Goal: Task Accomplishment & Management: Use online tool/utility

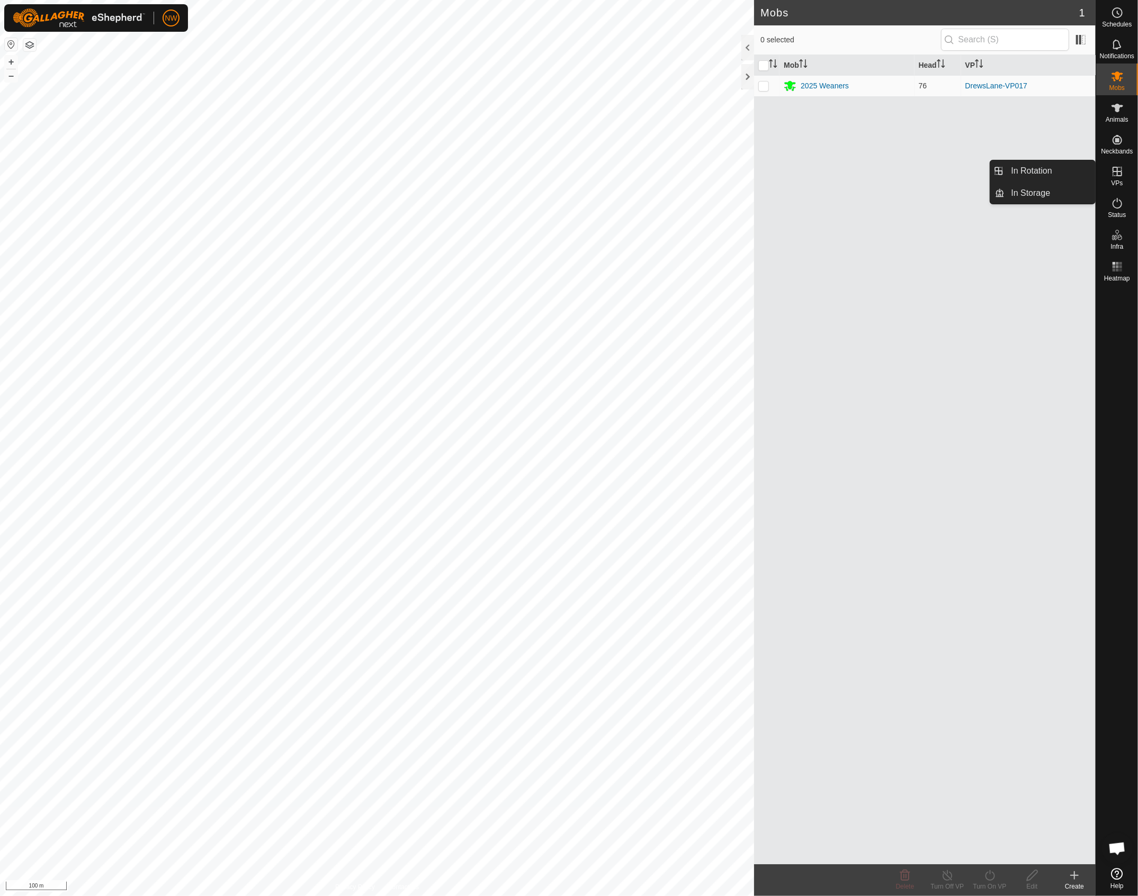
click at [1116, 174] on icon at bounding box center [1117, 172] width 10 height 10
click at [1035, 175] on link "In Rotation" at bounding box center [1050, 170] width 91 height 21
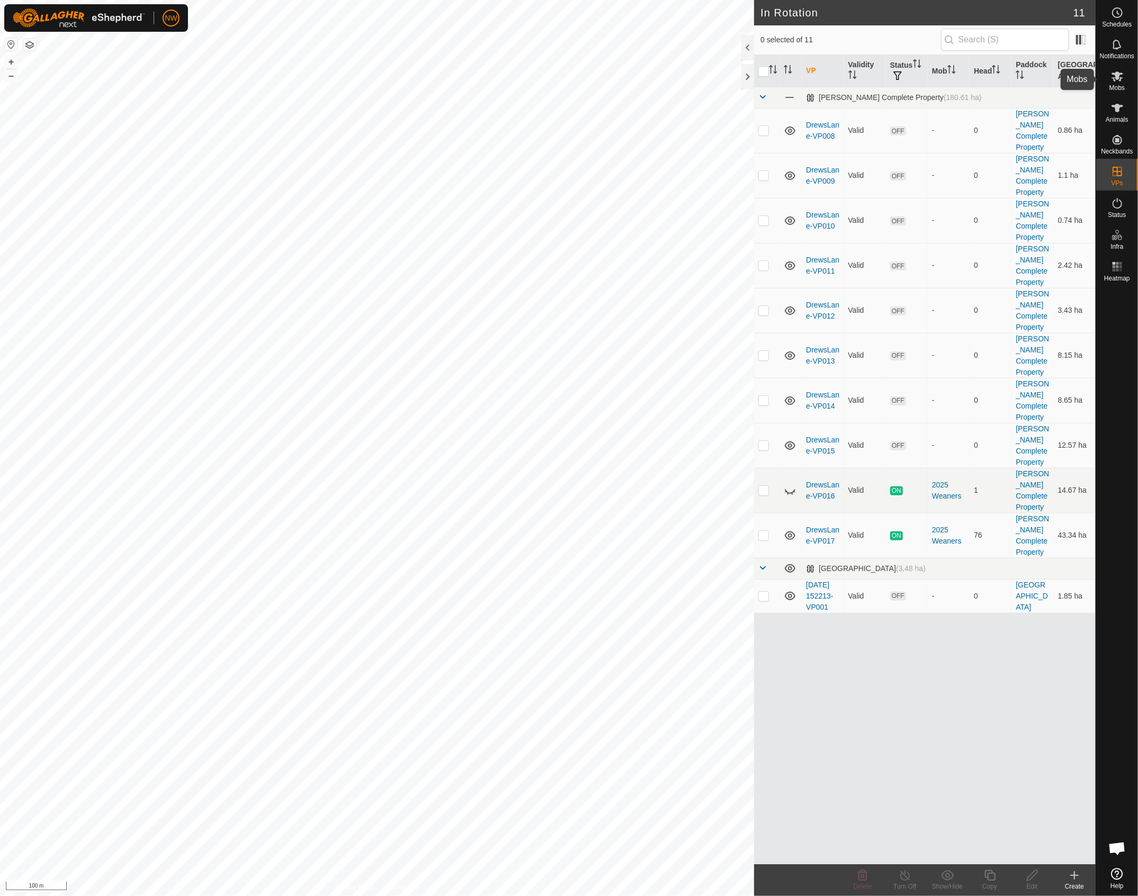
click at [1121, 77] on icon at bounding box center [1117, 76] width 12 height 10
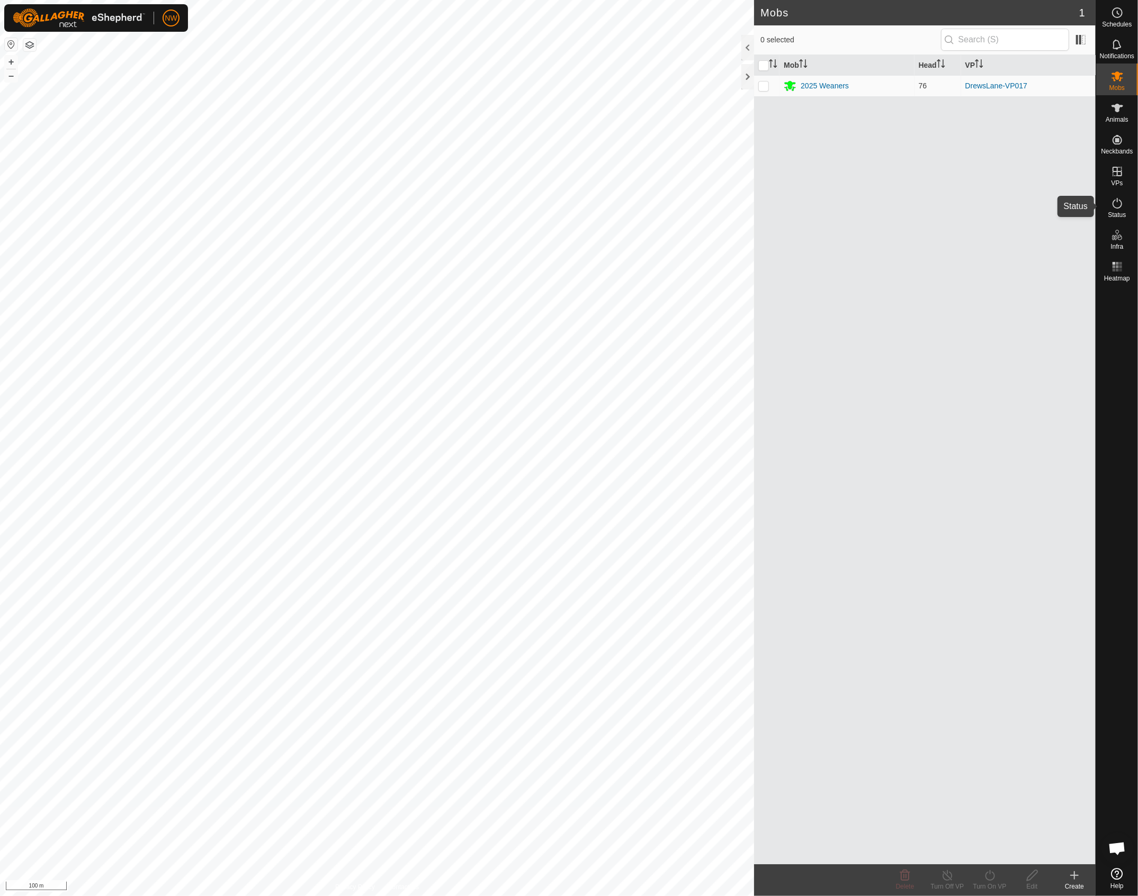
click at [1116, 207] on icon at bounding box center [1117, 203] width 10 height 11
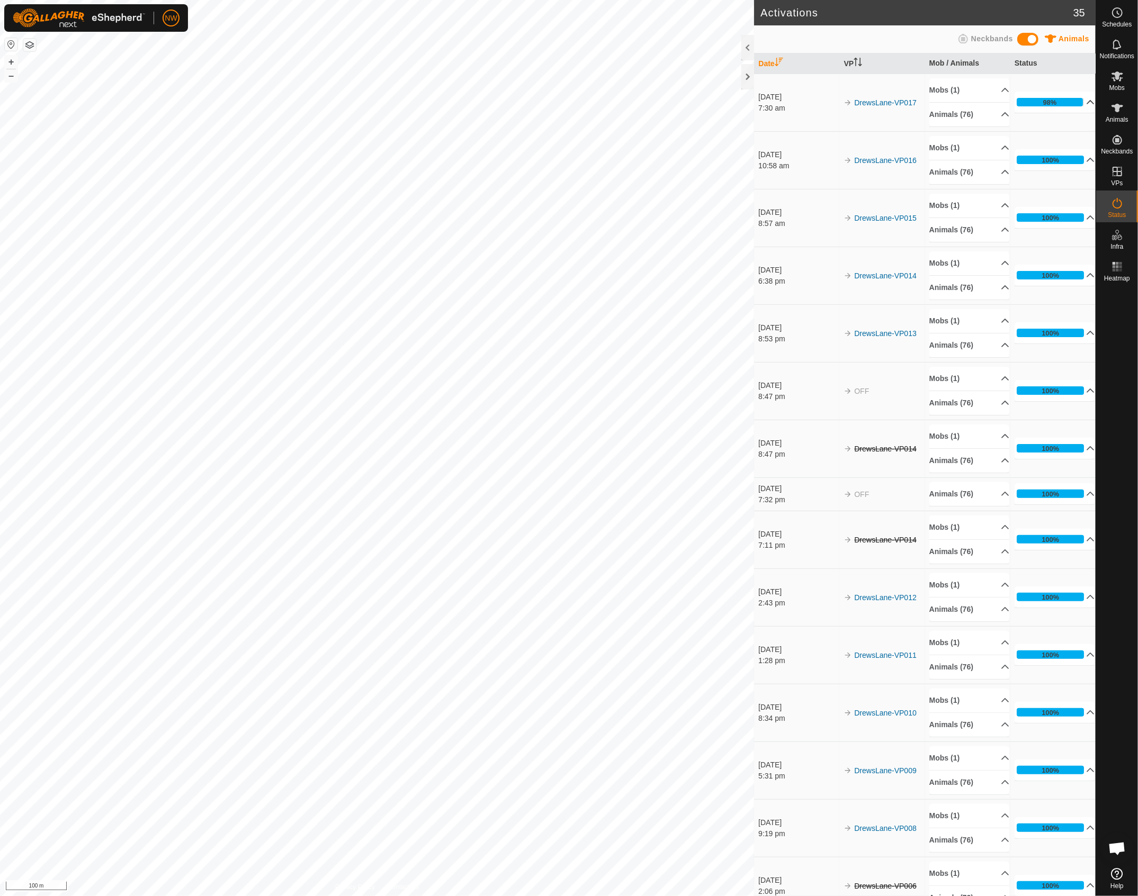
click at [1072, 102] on p-accordion-header "98%" at bounding box center [1054, 102] width 80 height 21
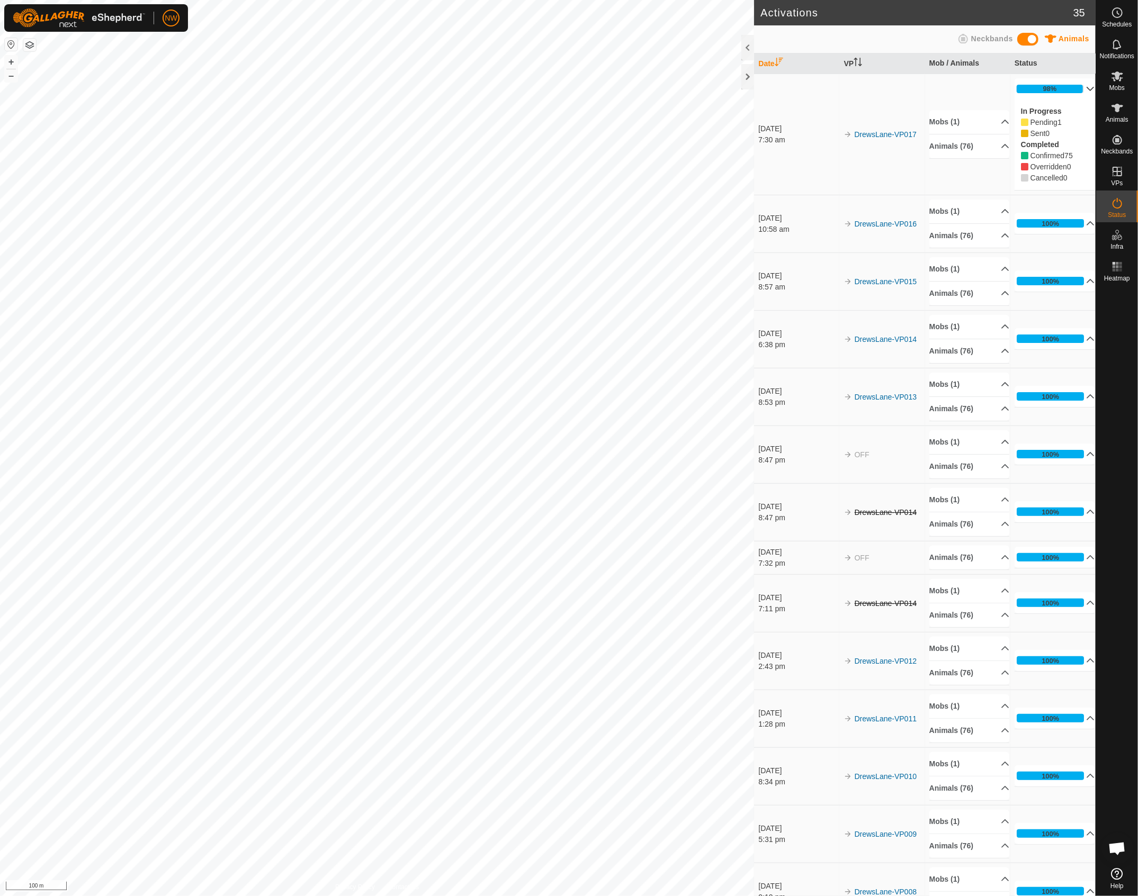
click at [1080, 88] on span at bounding box center [1080, 88] width 0 height 0
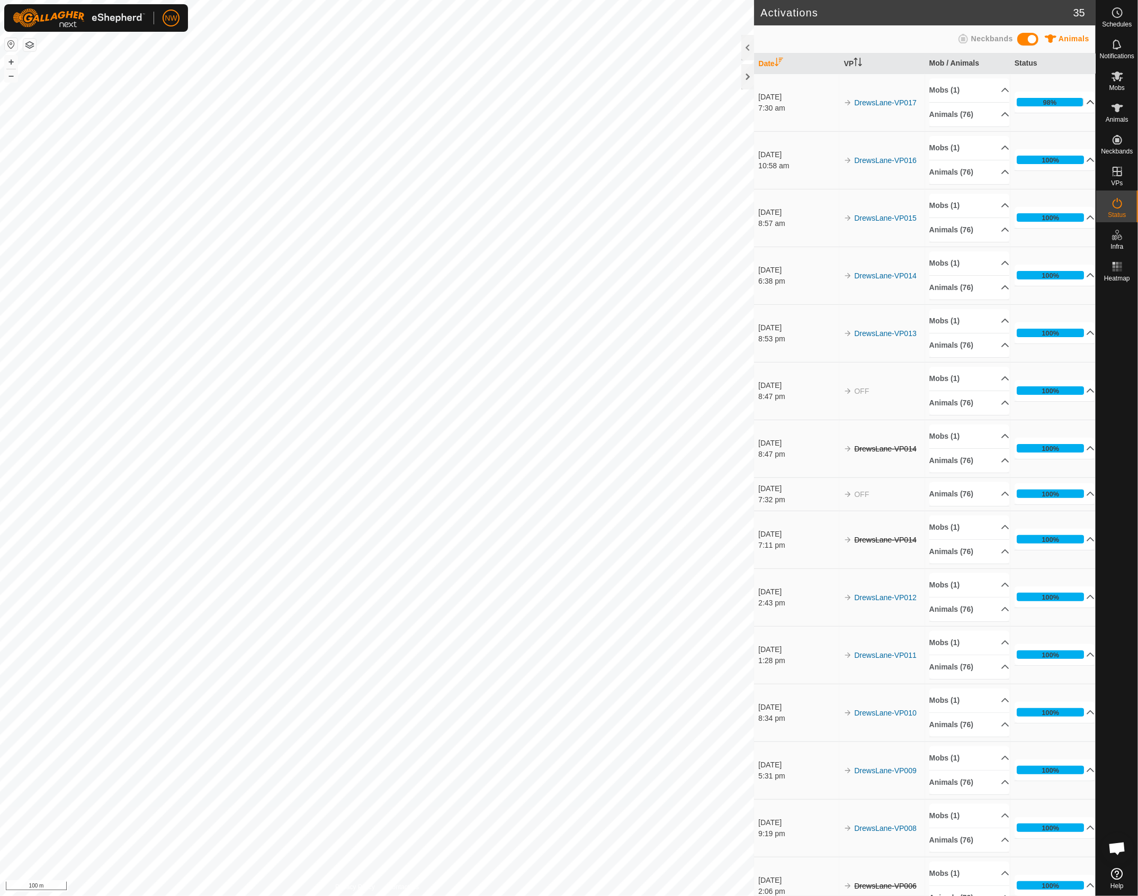
click at [1036, 103] on p-accordion-header "98%" at bounding box center [1054, 102] width 80 height 21
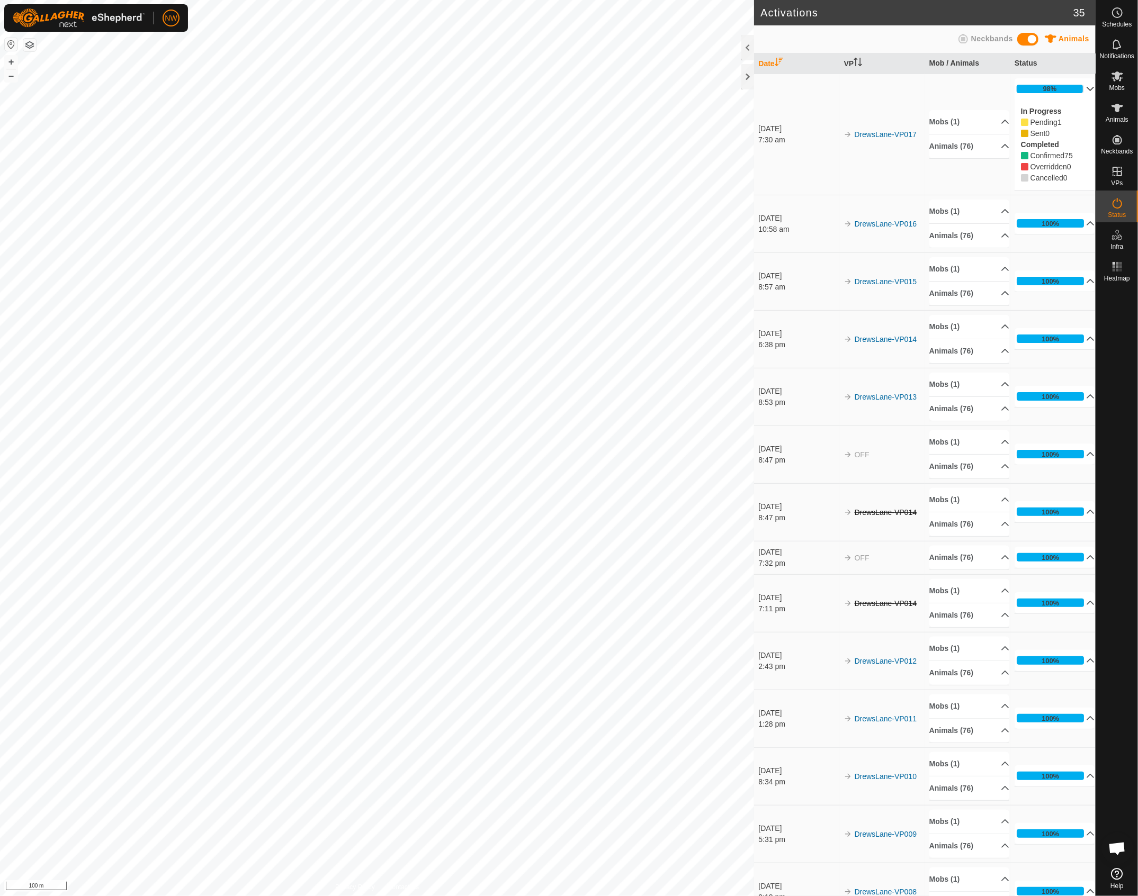
click at [1033, 123] on span "Pending" at bounding box center [1043, 122] width 27 height 8
click at [1071, 223] on p-accordion-header "100%" at bounding box center [1054, 223] width 80 height 21
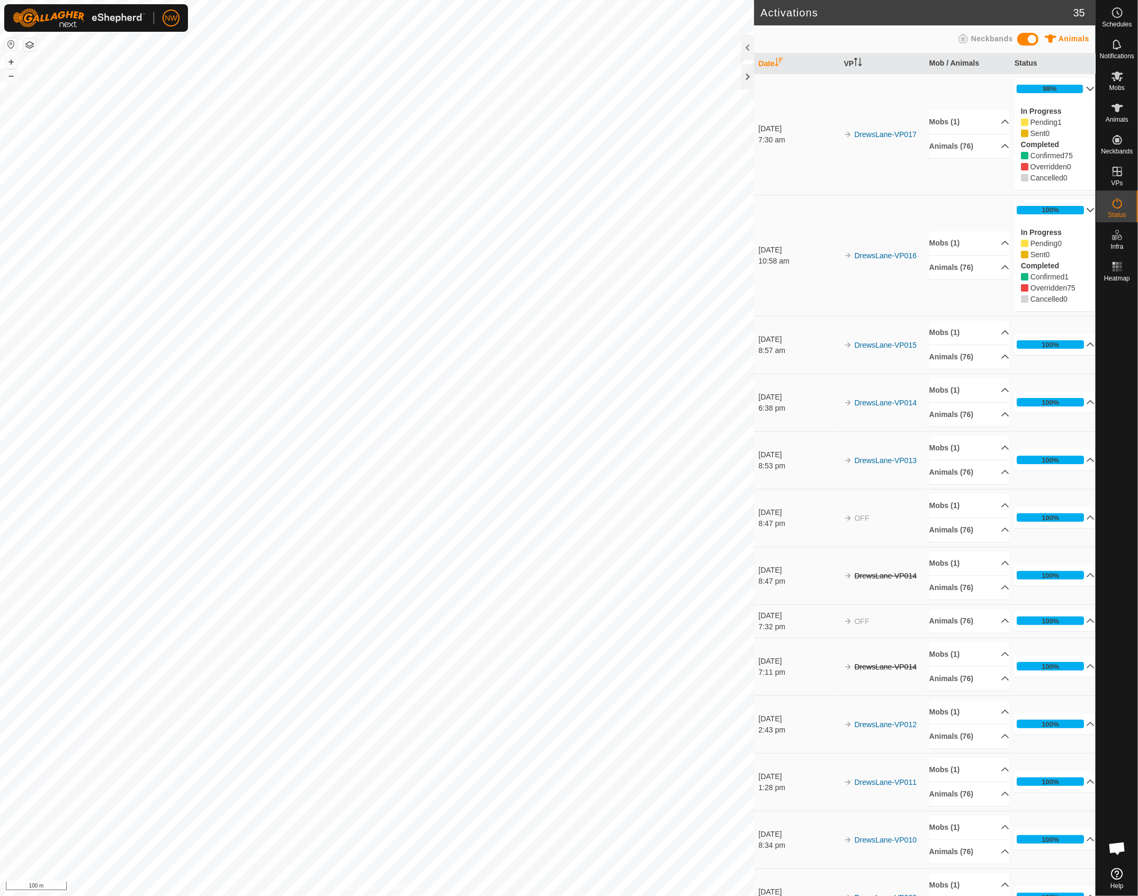
click at [1039, 89] on p-accordion-header "98%" at bounding box center [1054, 88] width 80 height 21
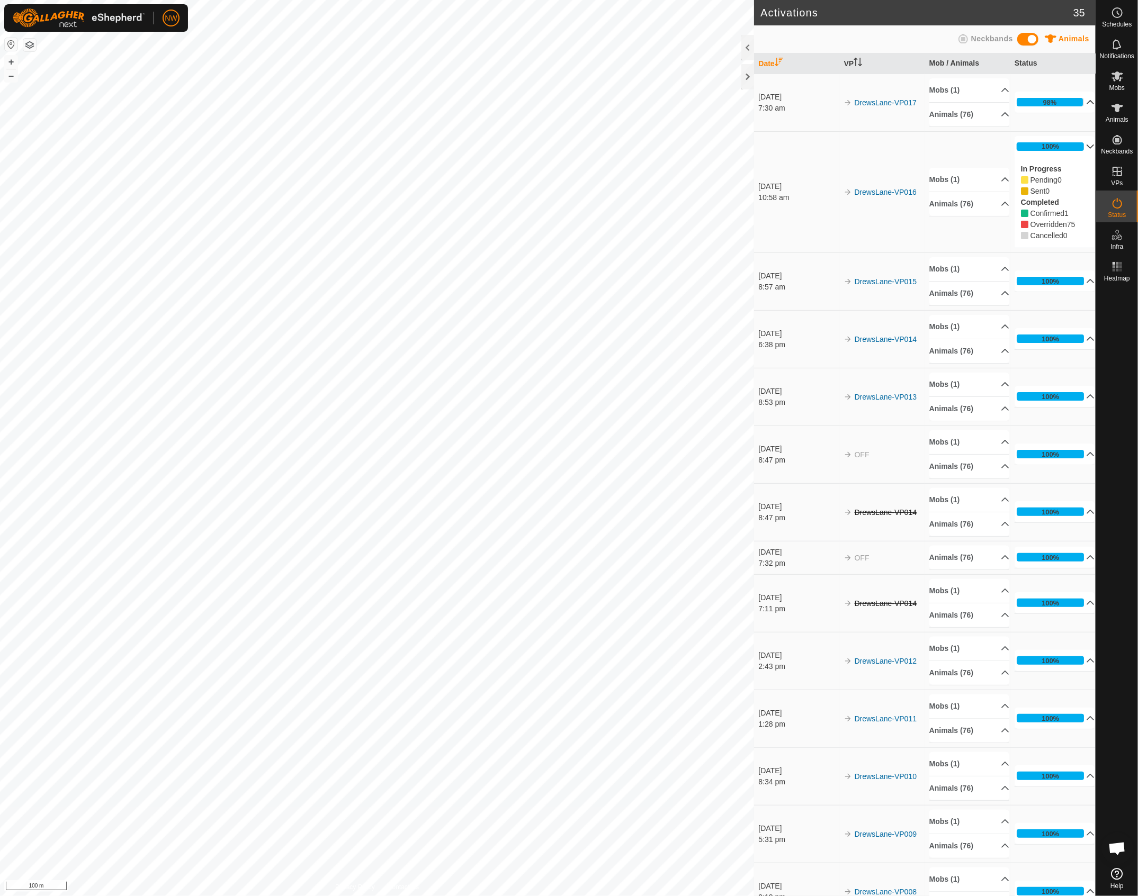
click at [1034, 100] on p-accordion-header "98%" at bounding box center [1054, 102] width 80 height 21
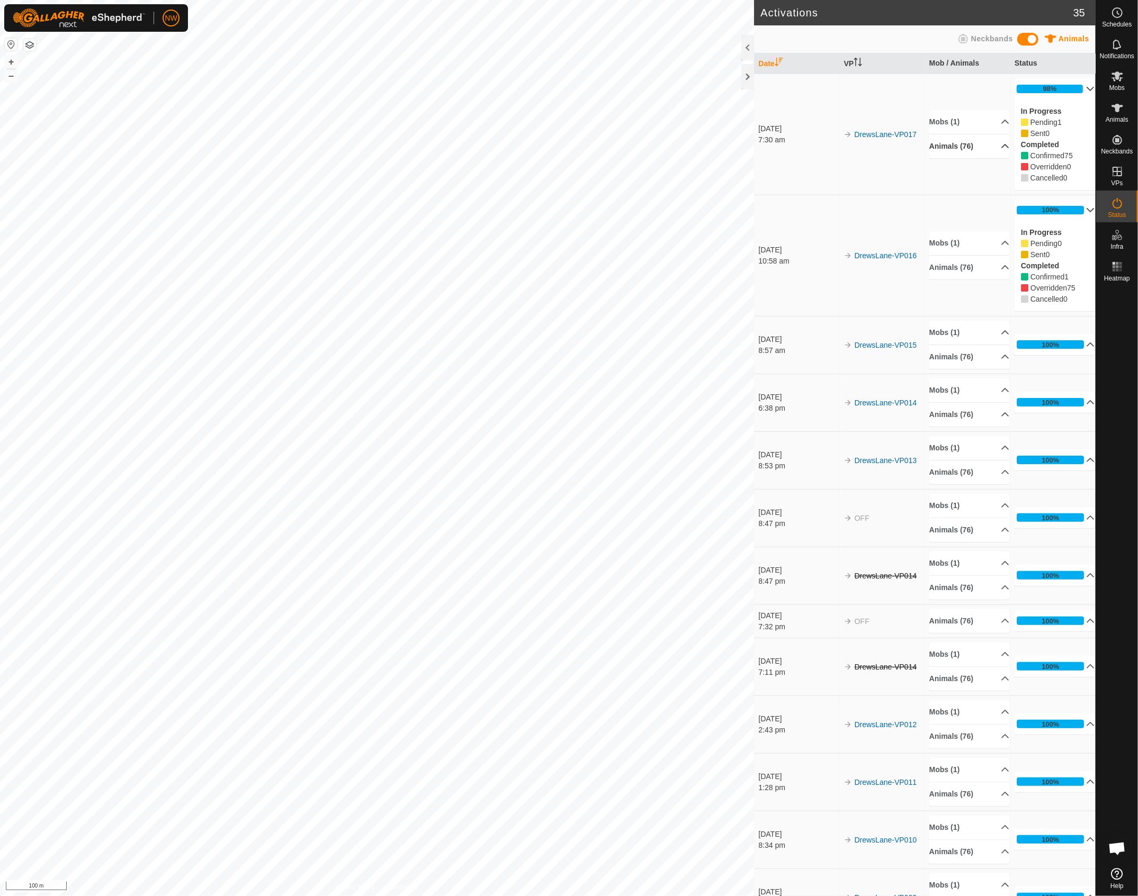
click at [935, 147] on p-accordion-header "Animals (76)" at bounding box center [969, 146] width 80 height 24
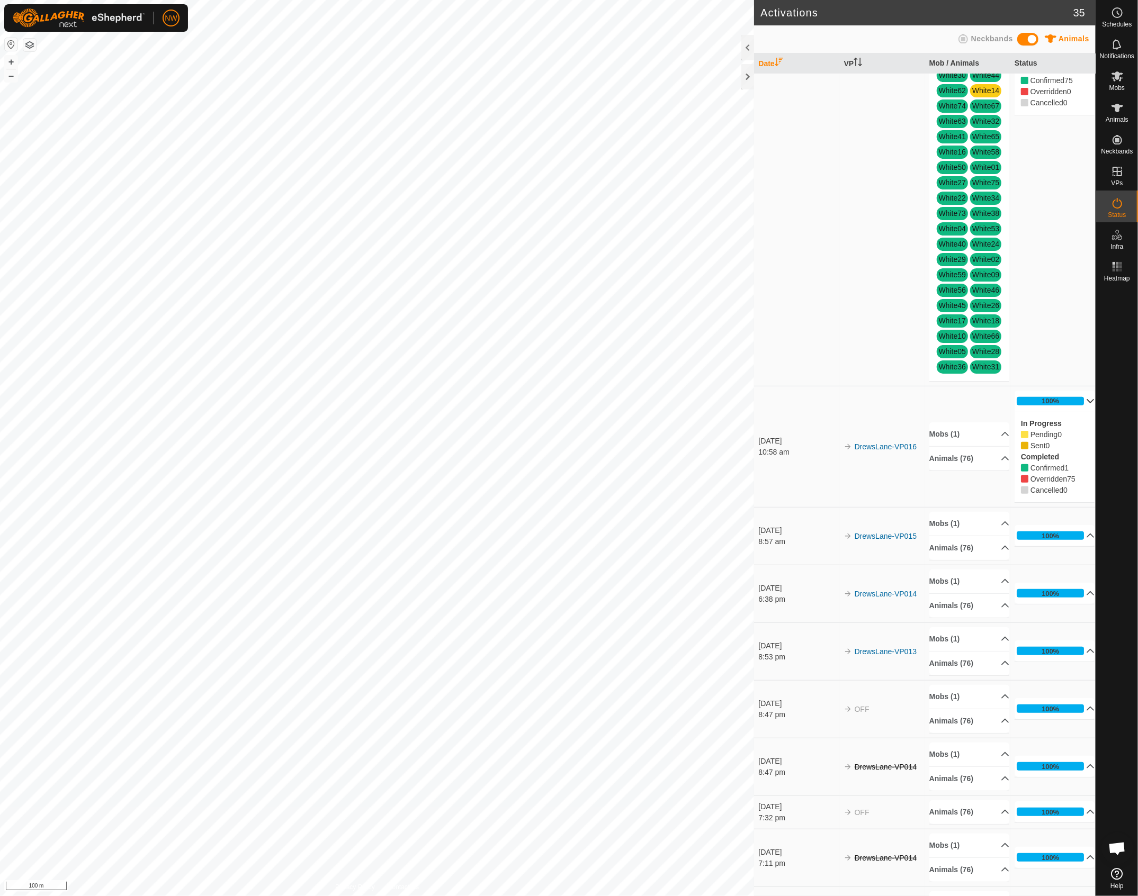
scroll to position [353, 0]
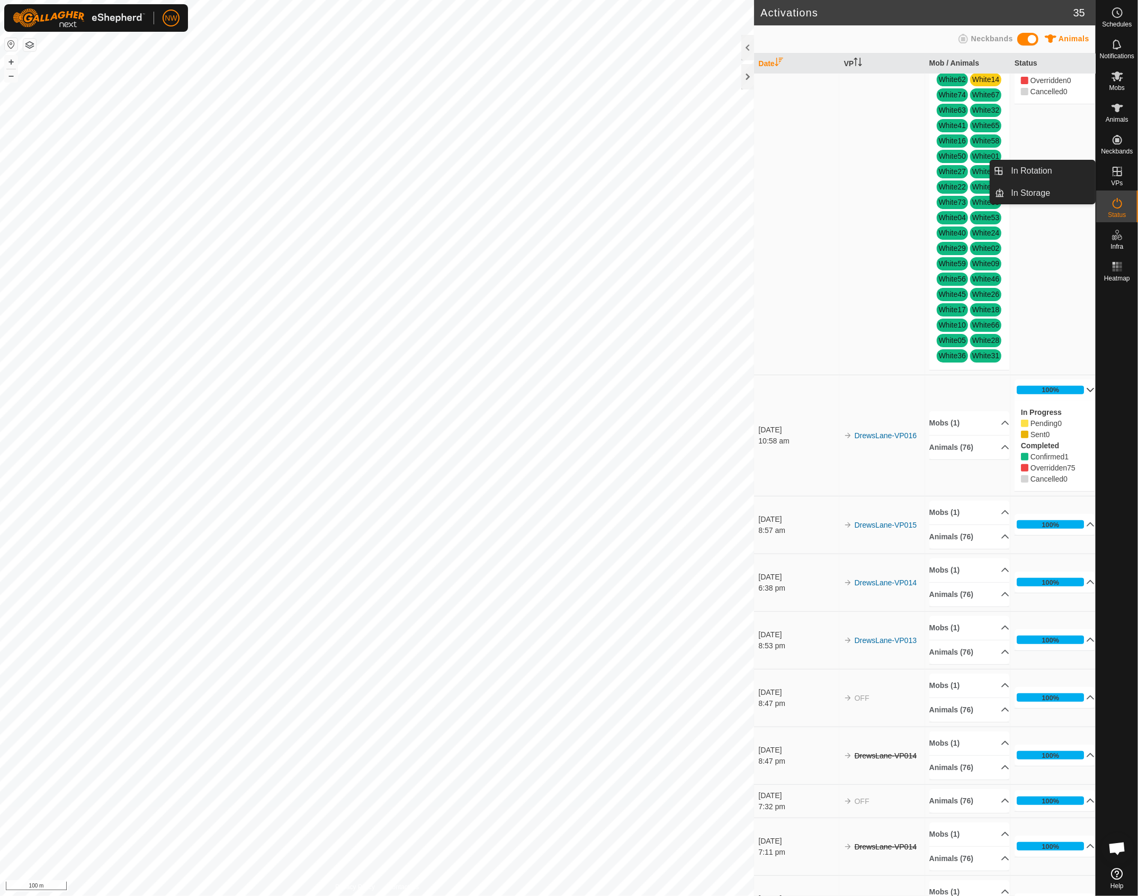
click at [1116, 181] on span "VPs" at bounding box center [1117, 183] width 12 height 6
click at [1119, 176] on icon at bounding box center [1117, 171] width 13 height 13
click at [1042, 170] on link "In Rotation" at bounding box center [1050, 170] width 91 height 21
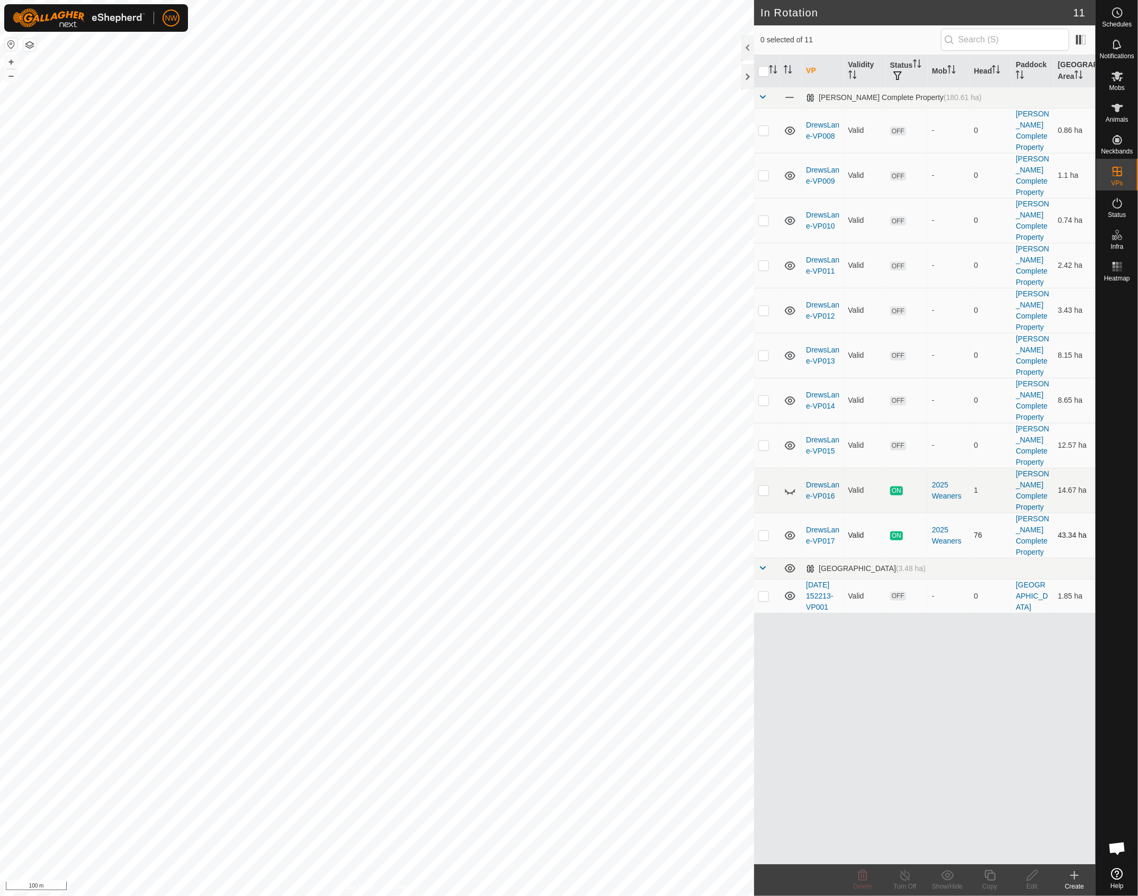
click at [764, 531] on p-checkbox at bounding box center [763, 535] width 11 height 8
checkbox input "true"
click at [1053, 171] on link "In Rotation" at bounding box center [1050, 170] width 91 height 21
click at [763, 486] on p-checkbox at bounding box center [763, 490] width 11 height 8
checkbox input "true"
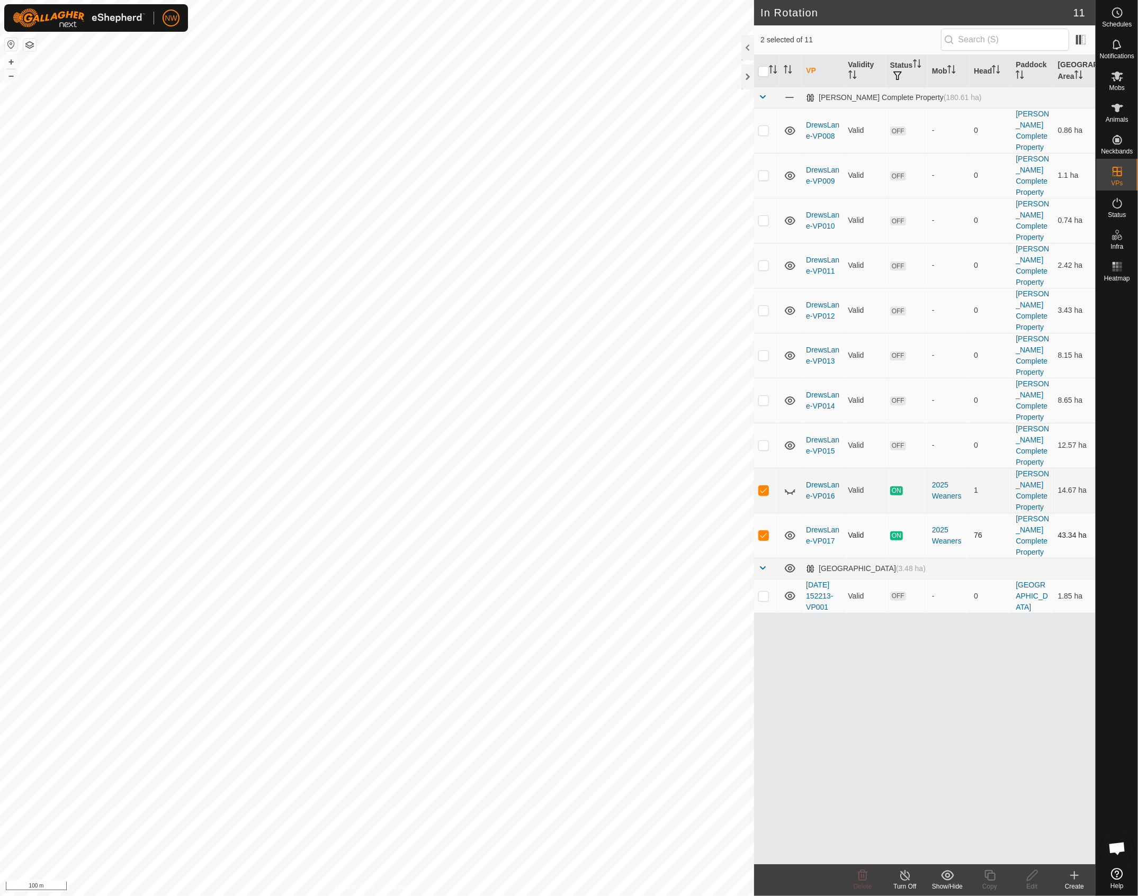
click at [760, 531] on p-checkbox at bounding box center [763, 535] width 11 height 8
click at [768, 531] on p-checkbox at bounding box center [763, 535] width 11 height 8
checkbox input "true"
checkbox input "false"
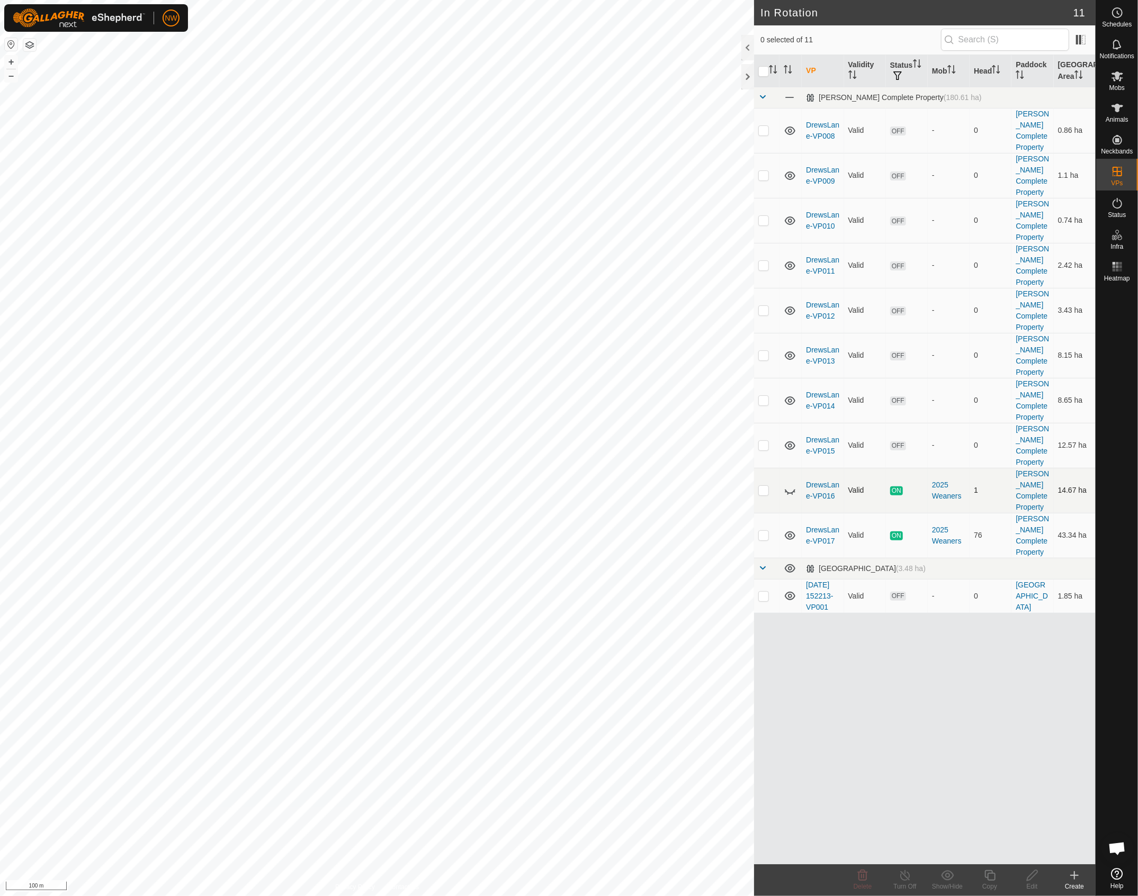
click at [763, 486] on p-checkbox at bounding box center [763, 490] width 11 height 8
checkbox input "true"
click at [904, 882] on div "Turn Off" at bounding box center [904, 887] width 42 height 10
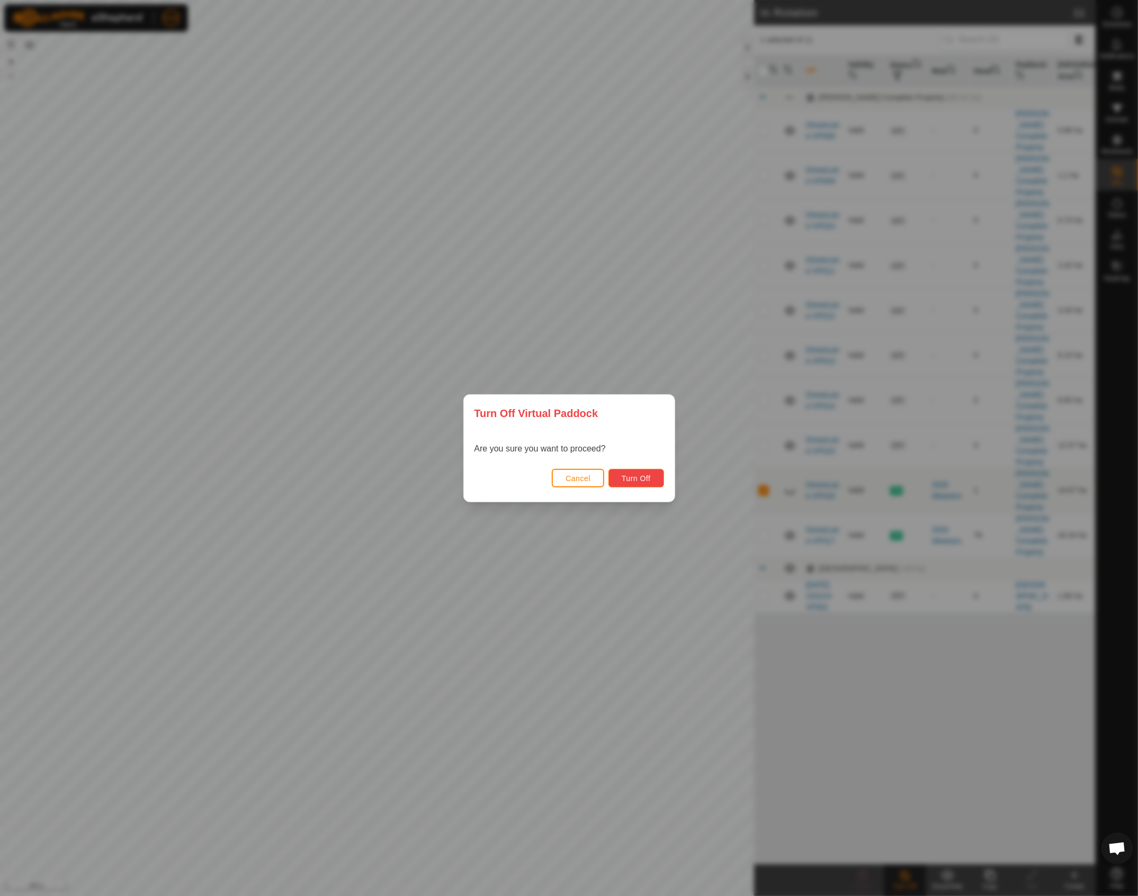
click at [629, 475] on span "Turn Off" at bounding box center [635, 478] width 29 height 8
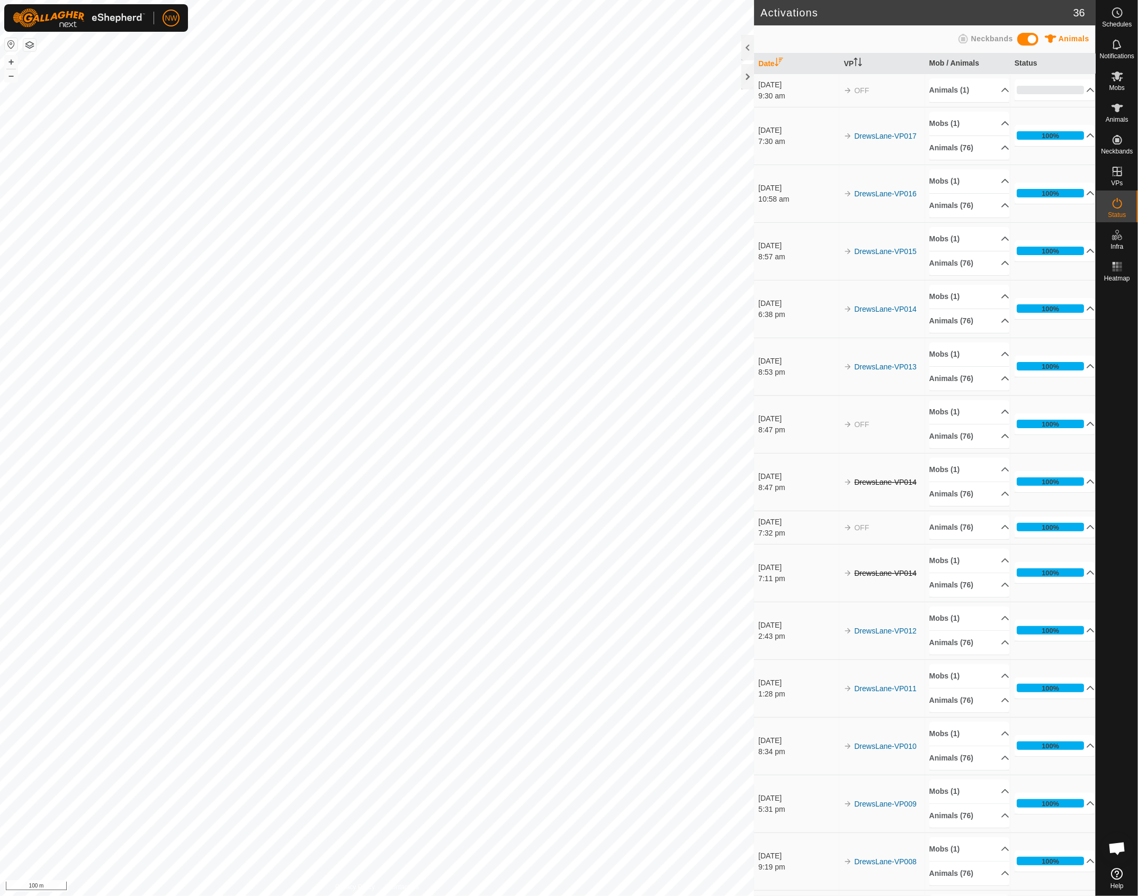
click at [766, 128] on div "[DATE]" at bounding box center [798, 130] width 80 height 11
click at [1123, 176] on es-virtualpaddocks-svg-icon at bounding box center [1116, 171] width 19 height 17
click at [1031, 167] on link "In Rotation" at bounding box center [1050, 170] width 91 height 21
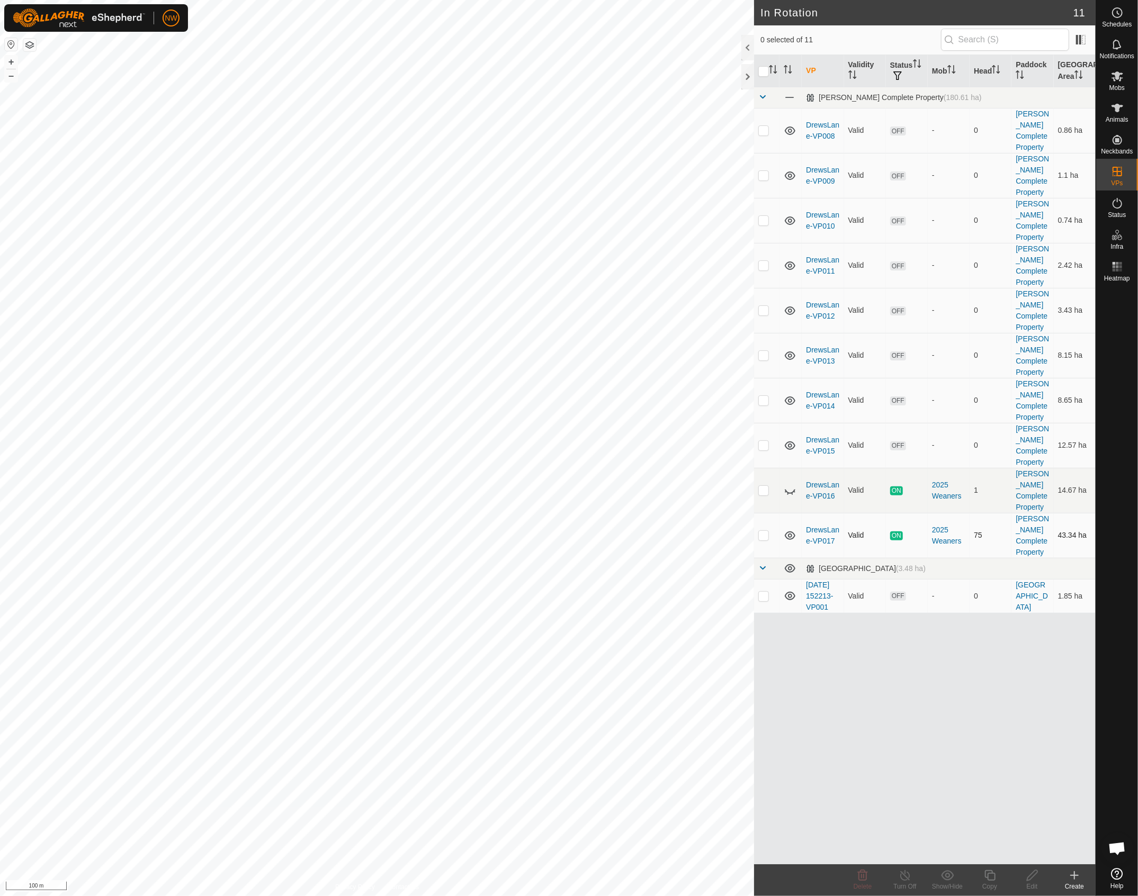
click at [759, 531] on p-checkbox at bounding box center [763, 535] width 11 height 8
checkbox input "true"
click at [991, 879] on icon at bounding box center [989, 875] width 13 height 13
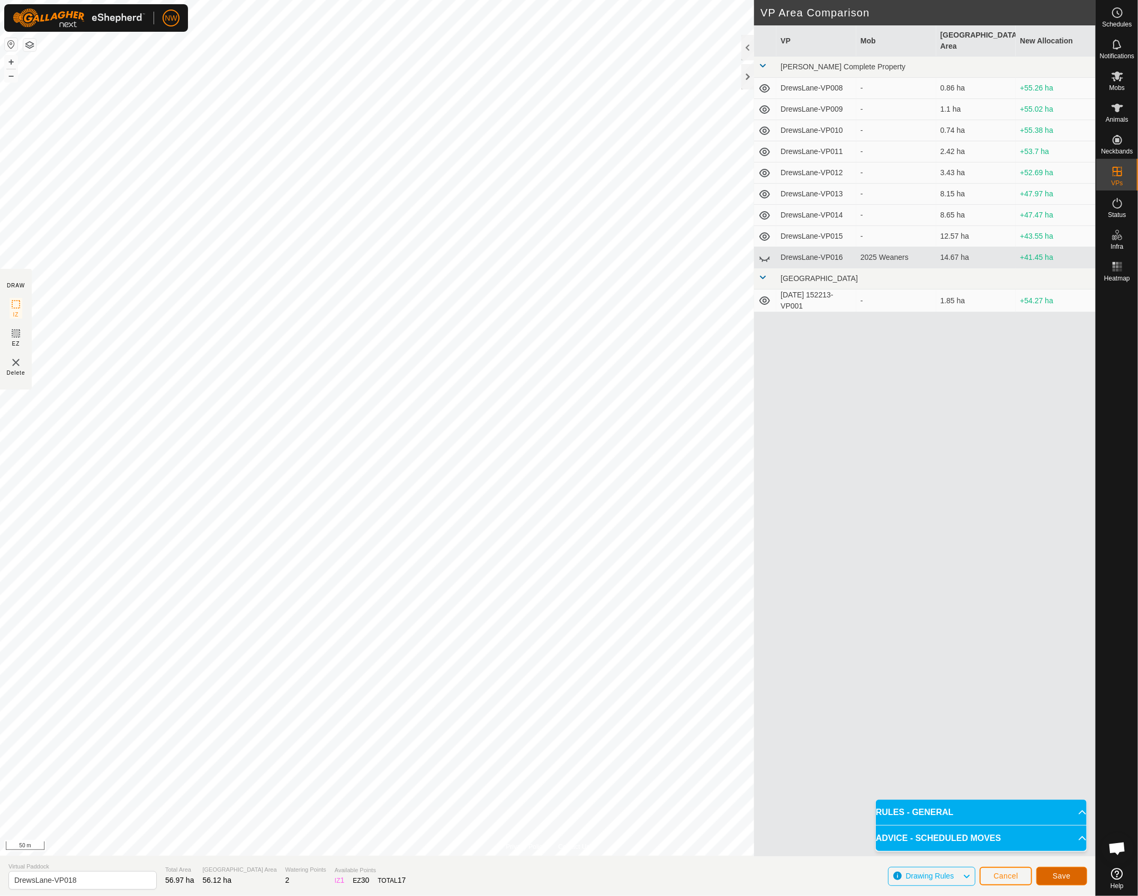
click at [1057, 875] on span "Save" at bounding box center [1061, 876] width 18 height 8
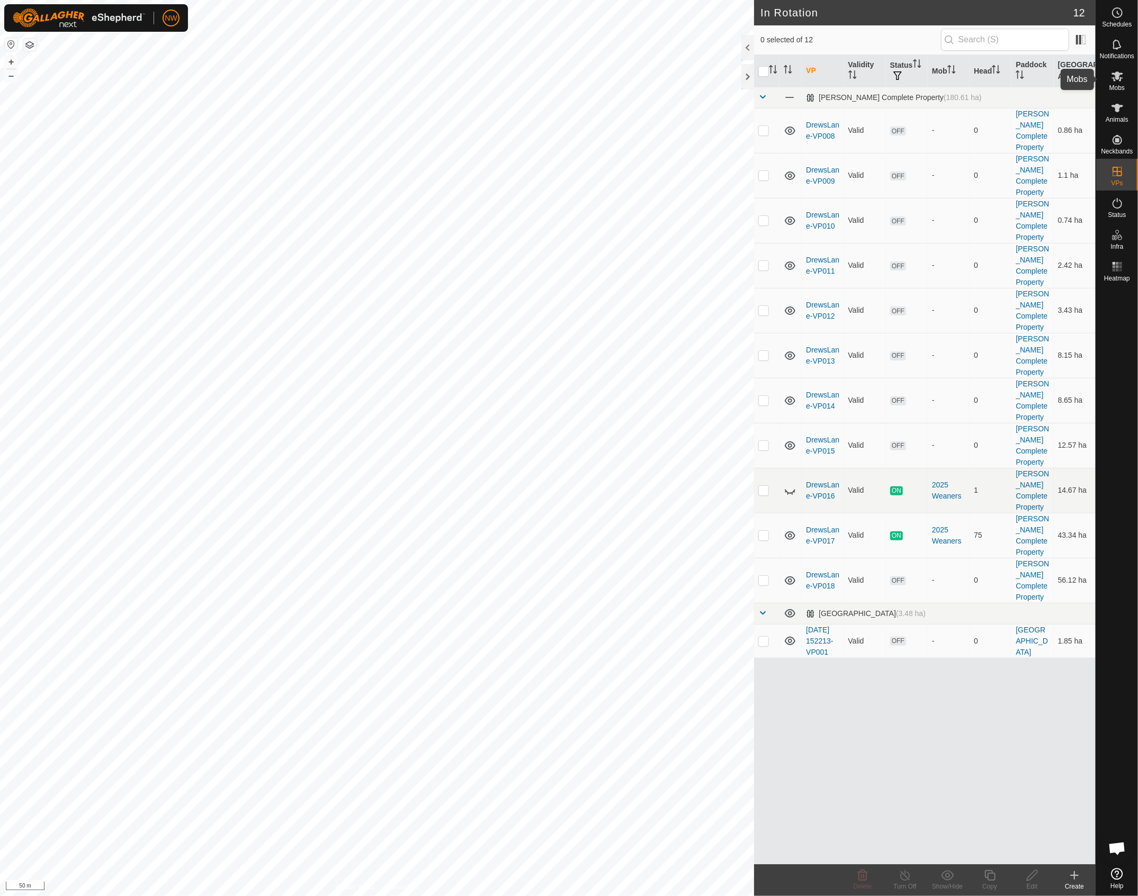
click at [1118, 85] on span "Mobs" at bounding box center [1116, 88] width 15 height 6
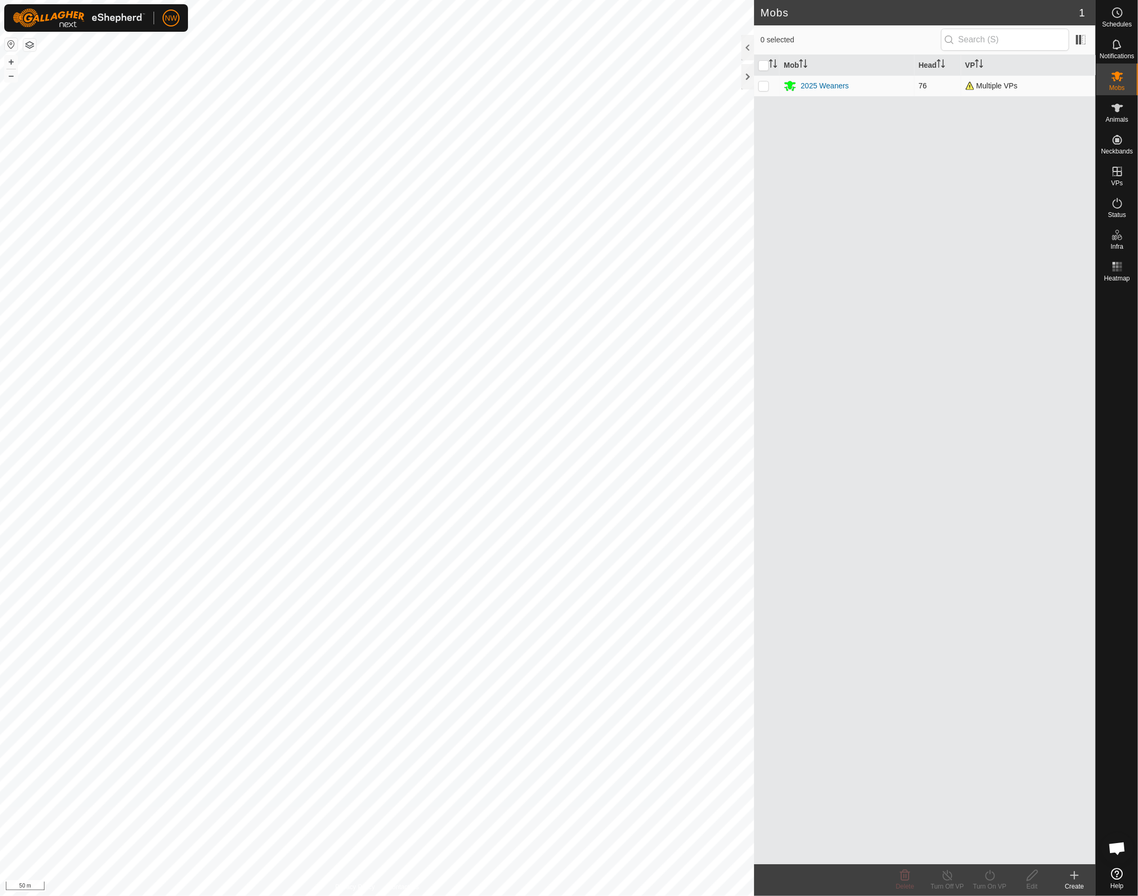
click at [762, 87] on p-checkbox at bounding box center [763, 86] width 11 height 8
checkbox input "true"
click at [989, 879] on icon at bounding box center [989, 875] width 13 height 13
click at [991, 859] on link "Now" at bounding box center [1021, 851] width 105 height 21
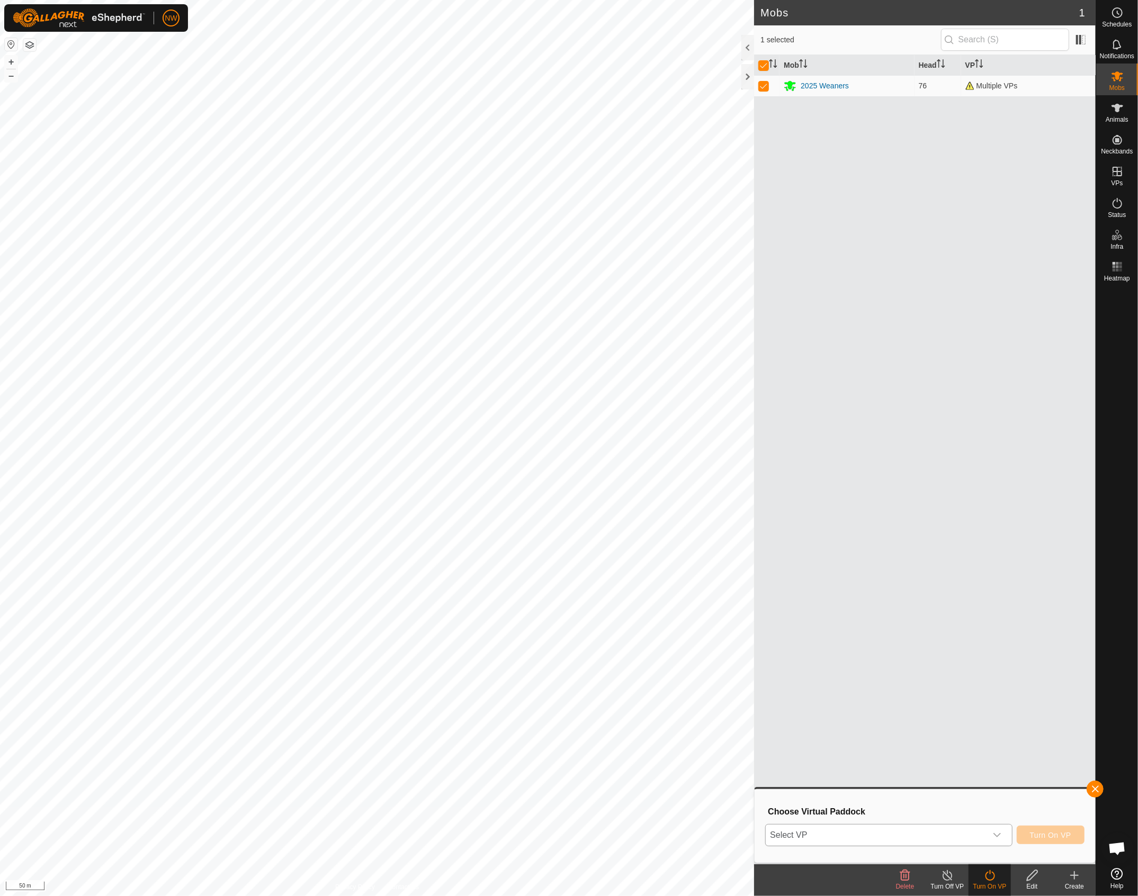
click at [998, 839] on icon "dropdown trigger" at bounding box center [996, 835] width 8 height 8
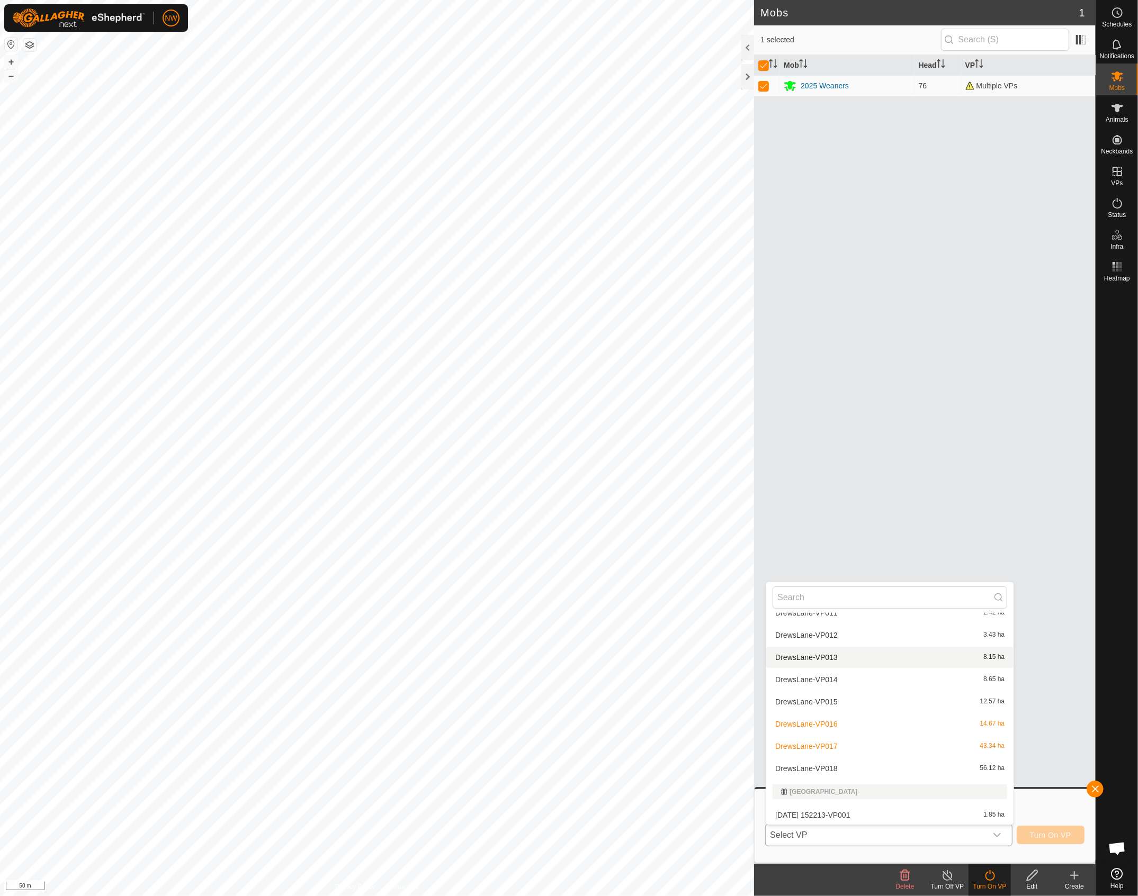
scroll to position [102, 0]
click at [833, 770] on li "DrewsLane-VP018 56.12 ha" at bounding box center [889, 767] width 247 height 21
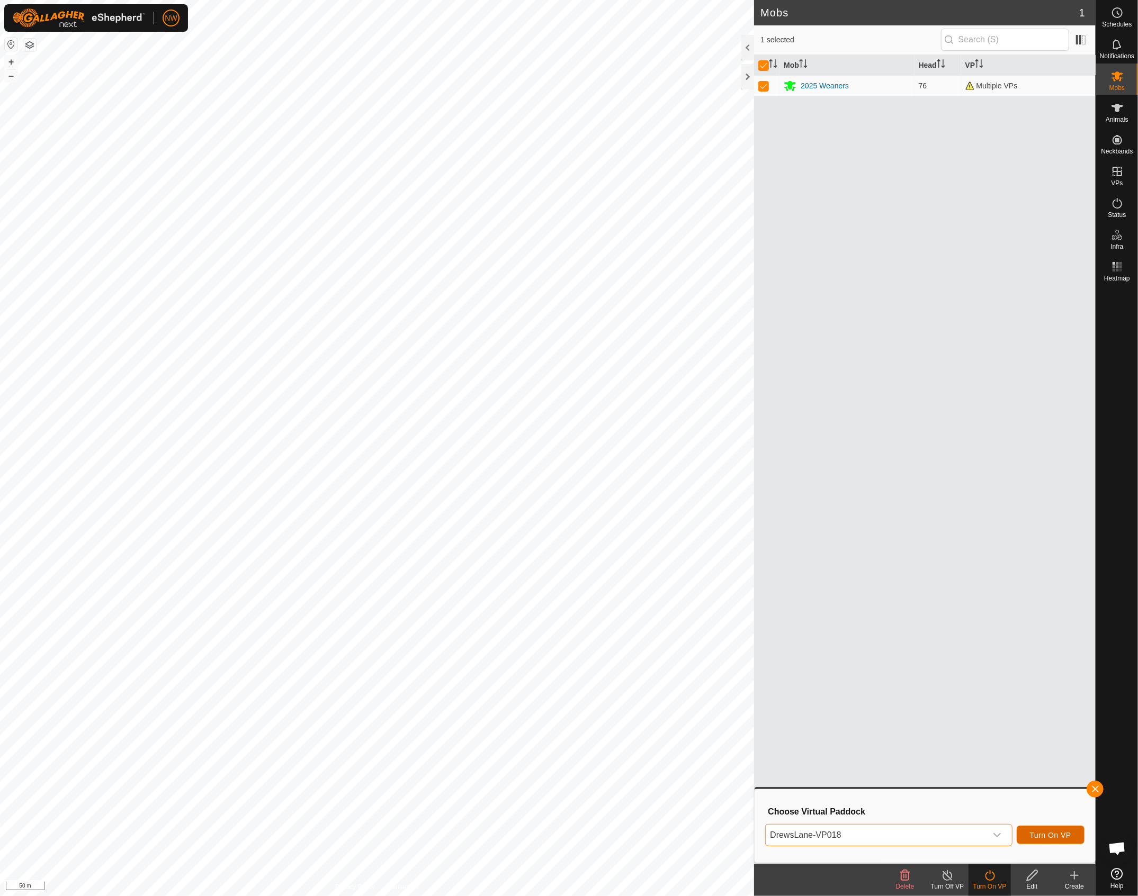
click at [1063, 835] on span "Turn On VP" at bounding box center [1050, 835] width 41 height 8
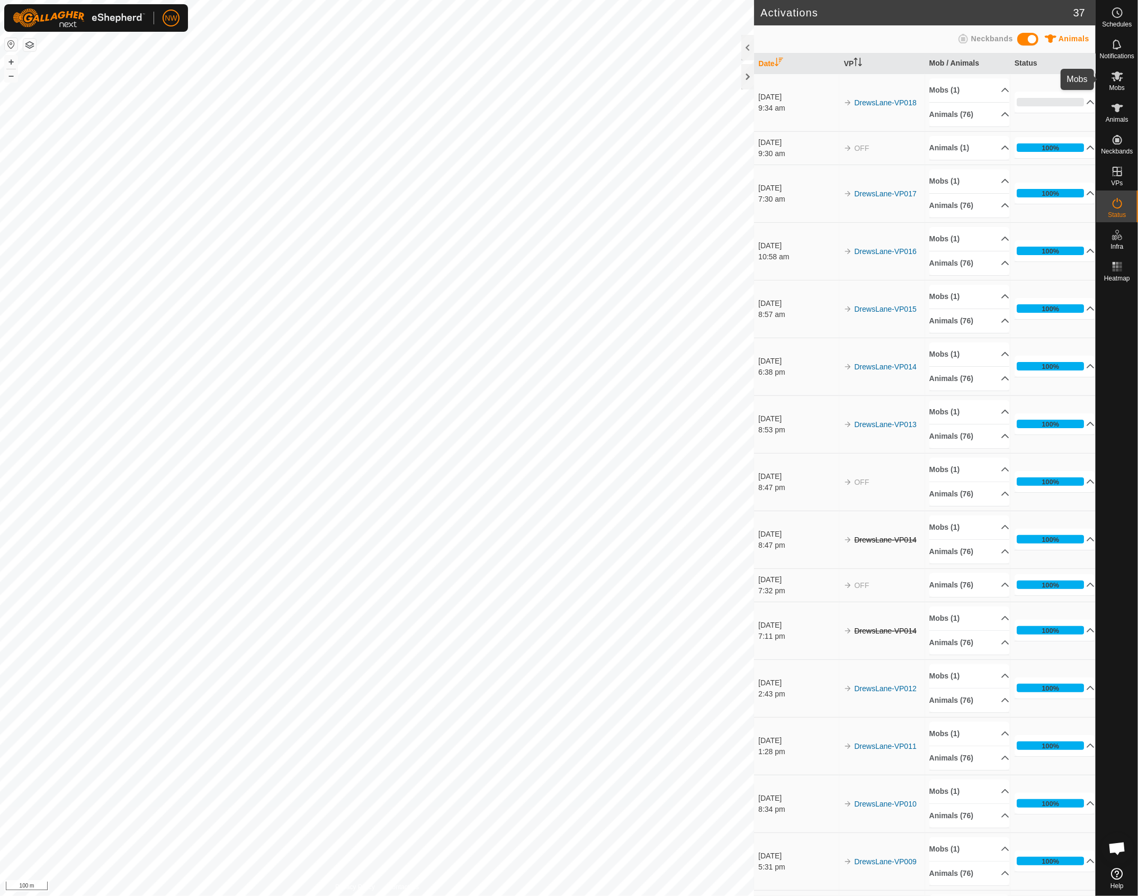
click at [1113, 78] on icon at bounding box center [1117, 76] width 12 height 10
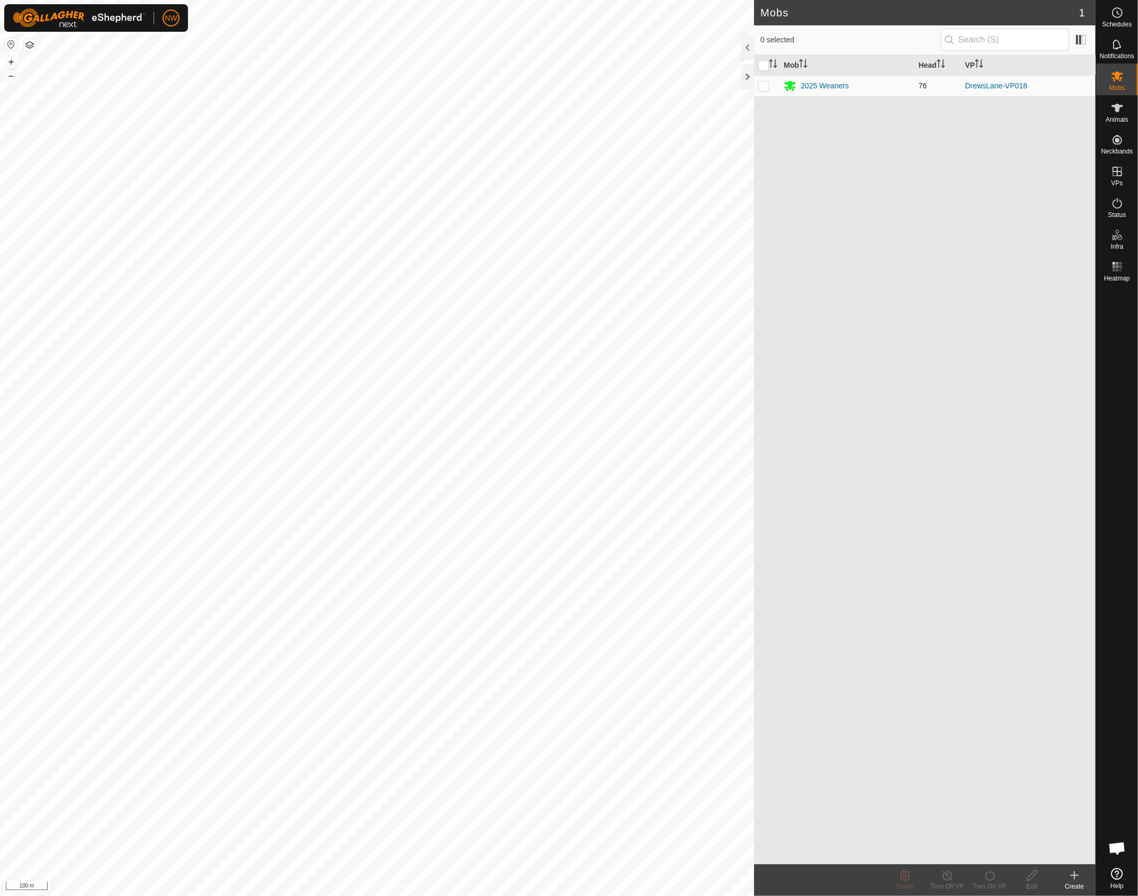
click at [761, 87] on p-checkbox at bounding box center [763, 86] width 11 height 8
checkbox input "true"
